Goal: Navigation & Orientation: Find specific page/section

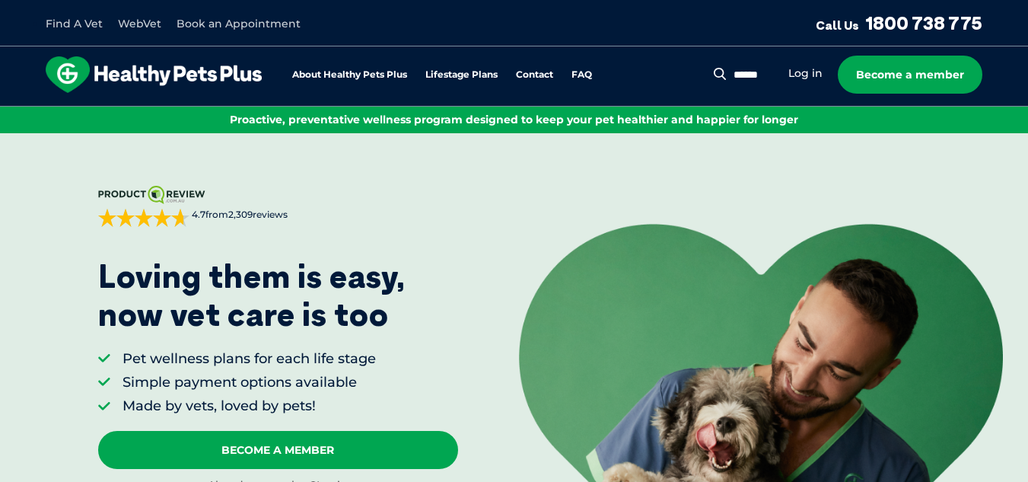
click at [155, 26] on link "WebVet" at bounding box center [139, 24] width 43 height 14
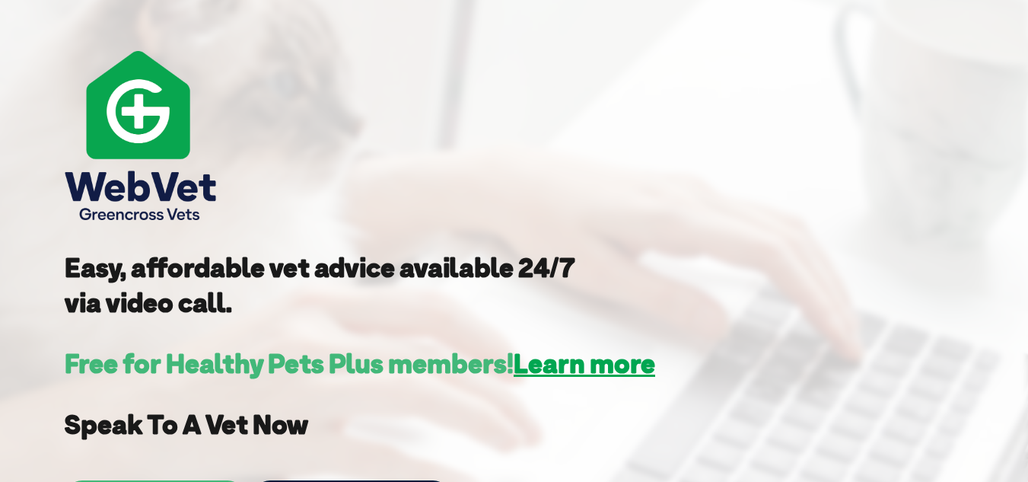
scroll to position [338, 0]
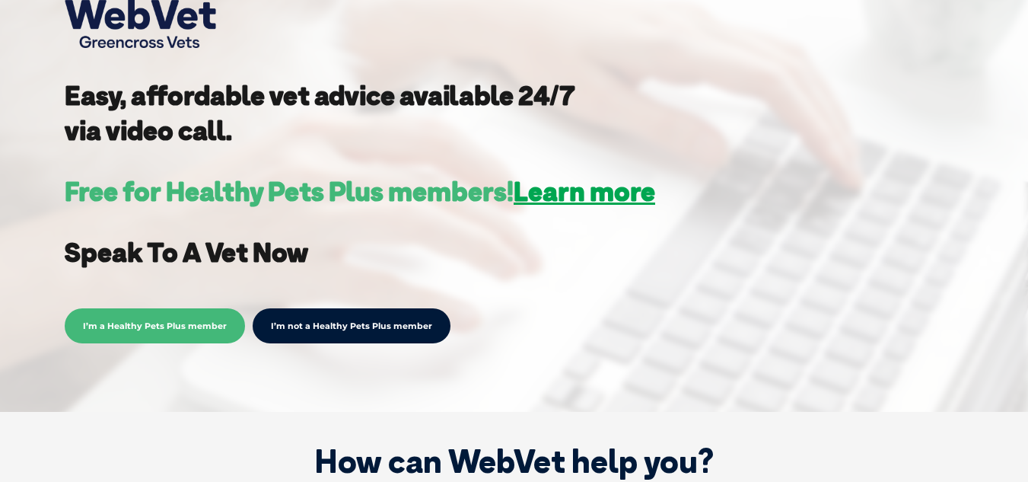
click at [189, 326] on span "I’m a Healthy Pets Plus member" at bounding box center [155, 325] width 180 height 35
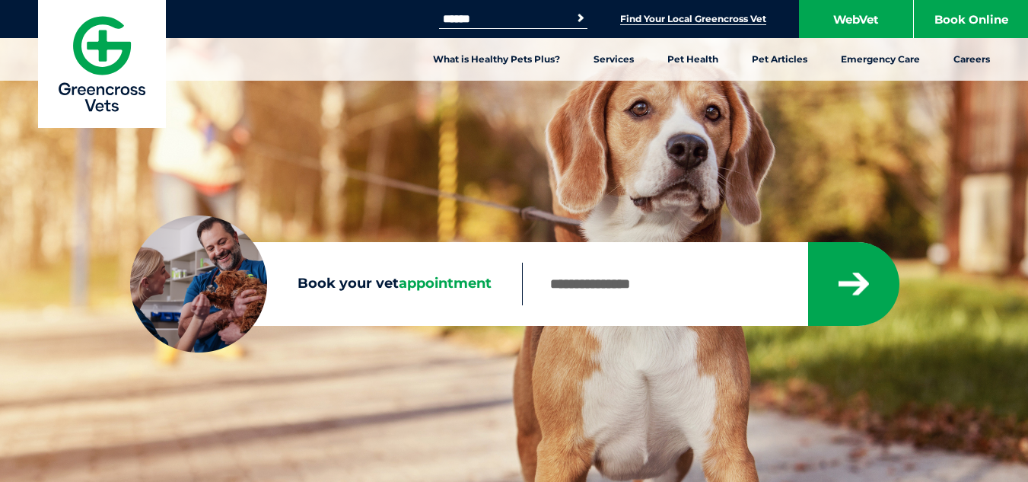
click at [738, 15] on link "Find Your Local Greencross Vet" at bounding box center [693, 19] width 146 height 12
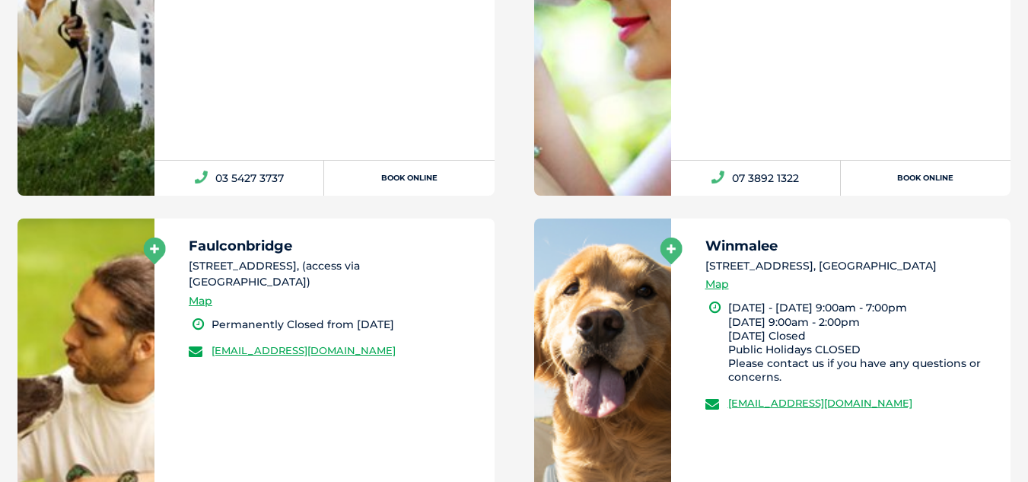
scroll to position [2462, 0]
